Goal: Task Accomplishment & Management: Use online tool/utility

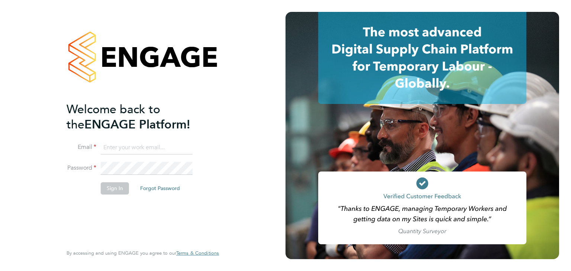
type input "lucy.vandergucht@buildrec.com"
click at [116, 192] on button "Sign In" at bounding box center [115, 189] width 28 height 12
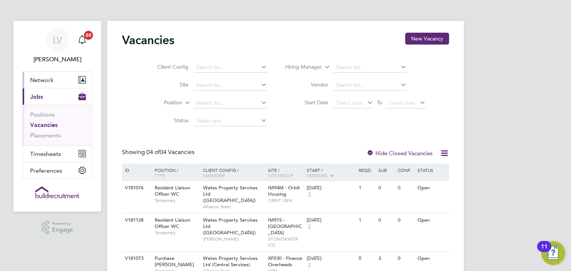
click at [52, 77] on span "Network" at bounding box center [41, 80] width 23 height 7
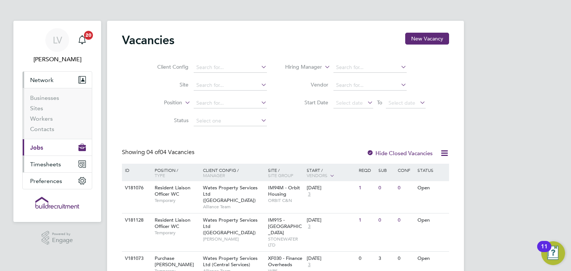
click at [61, 162] on button "Timesheets" at bounding box center [57, 164] width 69 height 16
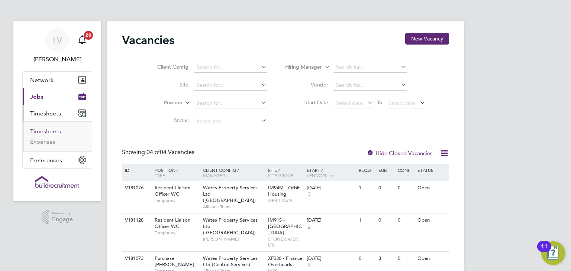
click at [40, 134] on link "Timesheets" at bounding box center [45, 131] width 31 height 7
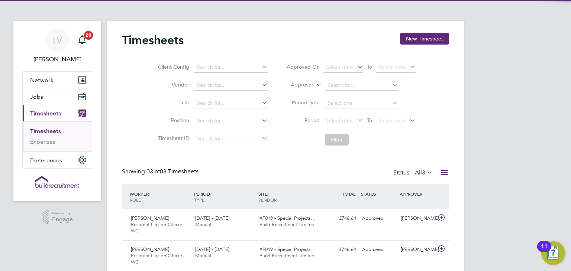
click at [306, 84] on label "Approver" at bounding box center [296, 84] width 33 height 7
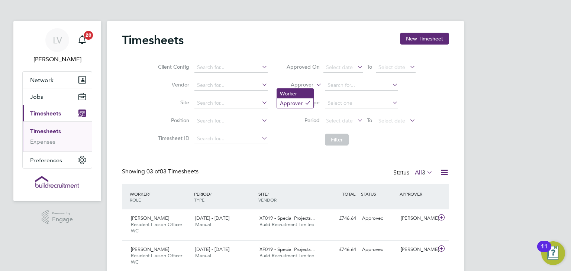
click at [301, 93] on li "Worker" at bounding box center [295, 94] width 36 height 10
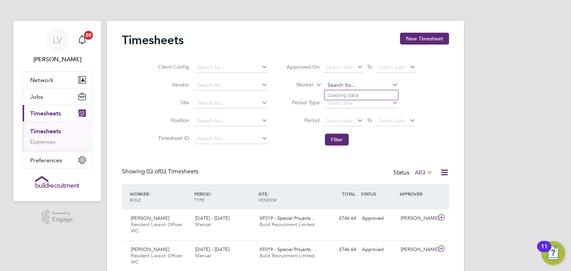
drag, startPoint x: 342, startPoint y: 83, endPoint x: 350, endPoint y: 83, distance: 7.4
click at [343, 83] on input at bounding box center [361, 85] width 73 height 10
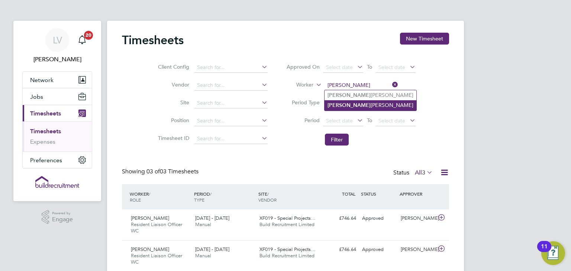
click at [370, 107] on li "[PERSON_NAME]" at bounding box center [370, 105] width 92 height 10
type input "[PERSON_NAME]"
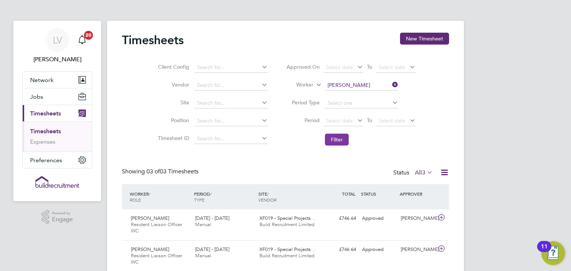
click at [342, 139] on button "Filter" at bounding box center [337, 140] width 24 height 12
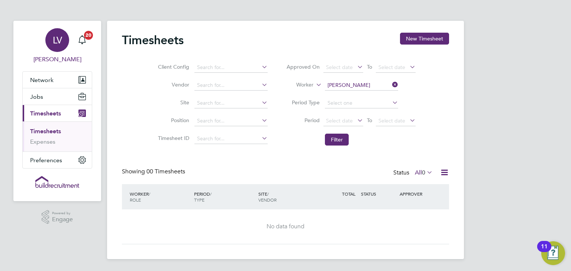
drag, startPoint x: 52, startPoint y: 39, endPoint x: 56, endPoint y: 38, distance: 4.2
click at [52, 39] on div "LV" at bounding box center [57, 40] width 24 height 24
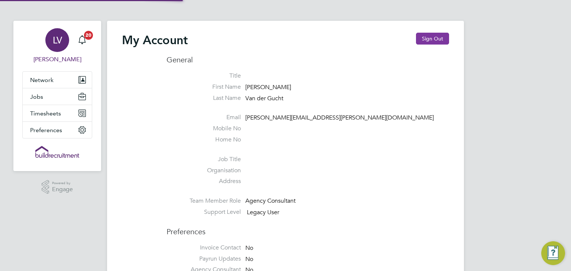
type input "[PERSON_NAME][EMAIL_ADDRESS][PERSON_NAME][DOMAIN_NAME]"
click at [437, 39] on button "Sign Out" at bounding box center [432, 39] width 33 height 12
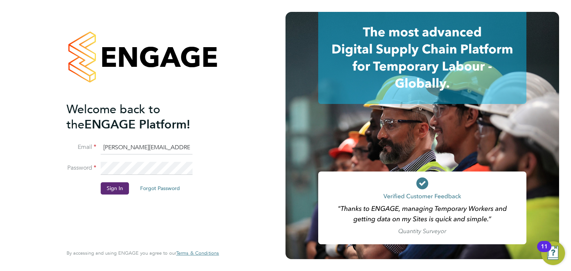
click at [146, 145] on input "[PERSON_NAME][EMAIL_ADDRESS][PERSON_NAME][DOMAIN_NAME]" at bounding box center [147, 147] width 92 height 13
type input "[DOMAIN_NAME][EMAIL_ADDRESS][DOMAIN_NAME]"
click at [121, 185] on button "Sign In" at bounding box center [115, 189] width 28 height 12
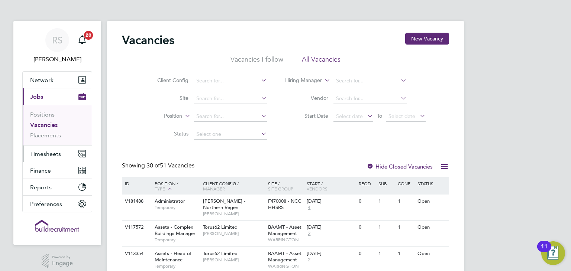
click at [68, 151] on button "Timesheets" at bounding box center [57, 154] width 69 height 16
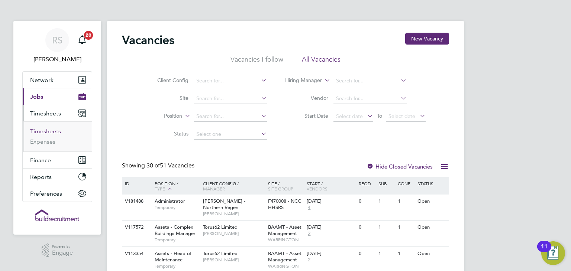
click at [58, 133] on link "Timesheets" at bounding box center [45, 131] width 31 height 7
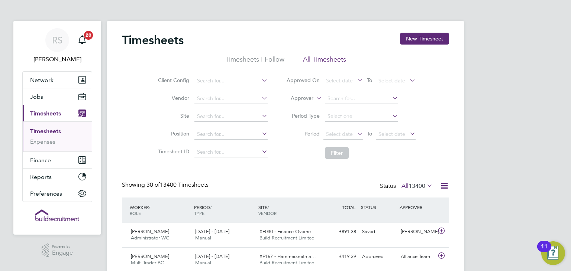
click at [312, 97] on label "Approver" at bounding box center [296, 98] width 33 height 7
click at [309, 103] on li "Worker" at bounding box center [295, 107] width 36 height 10
click at [337, 101] on input at bounding box center [361, 99] width 73 height 10
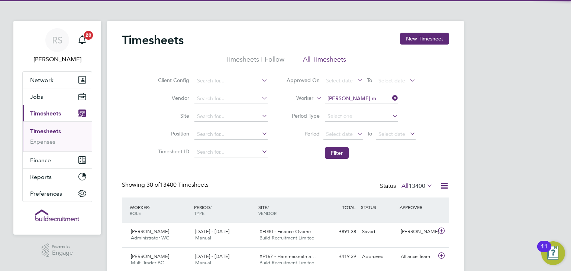
click at [343, 109] on b "[PERSON_NAME]" at bounding box center [348, 109] width 43 height 6
type input "[PERSON_NAME]"
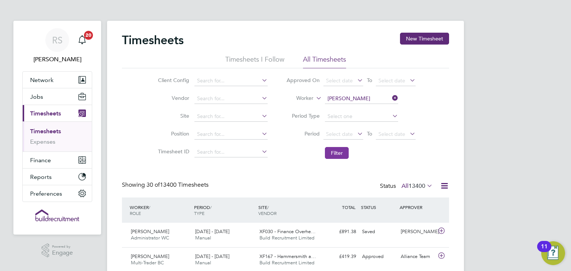
click at [338, 155] on button "Filter" at bounding box center [337, 153] width 24 height 12
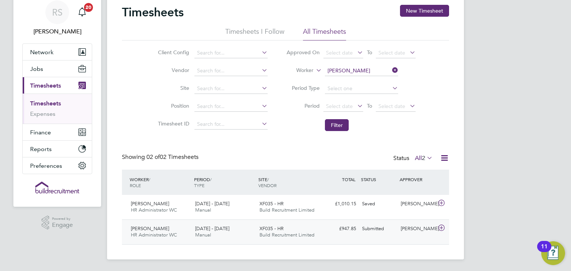
click at [347, 238] on div "Chevonne Mccann HR Administrator WC 20 - 26 Sep 2025 20 - 26 Sep 2025 Manual XF…" at bounding box center [285, 232] width 327 height 25
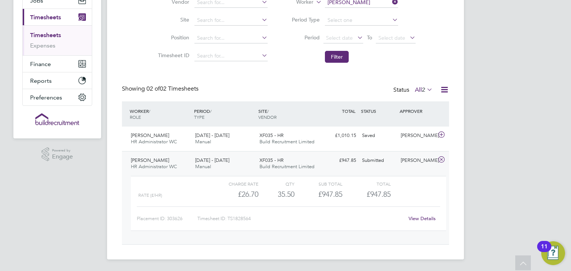
click at [423, 221] on link "View Details" at bounding box center [422, 219] width 27 height 6
